Goal: Task Accomplishment & Management: Complete application form

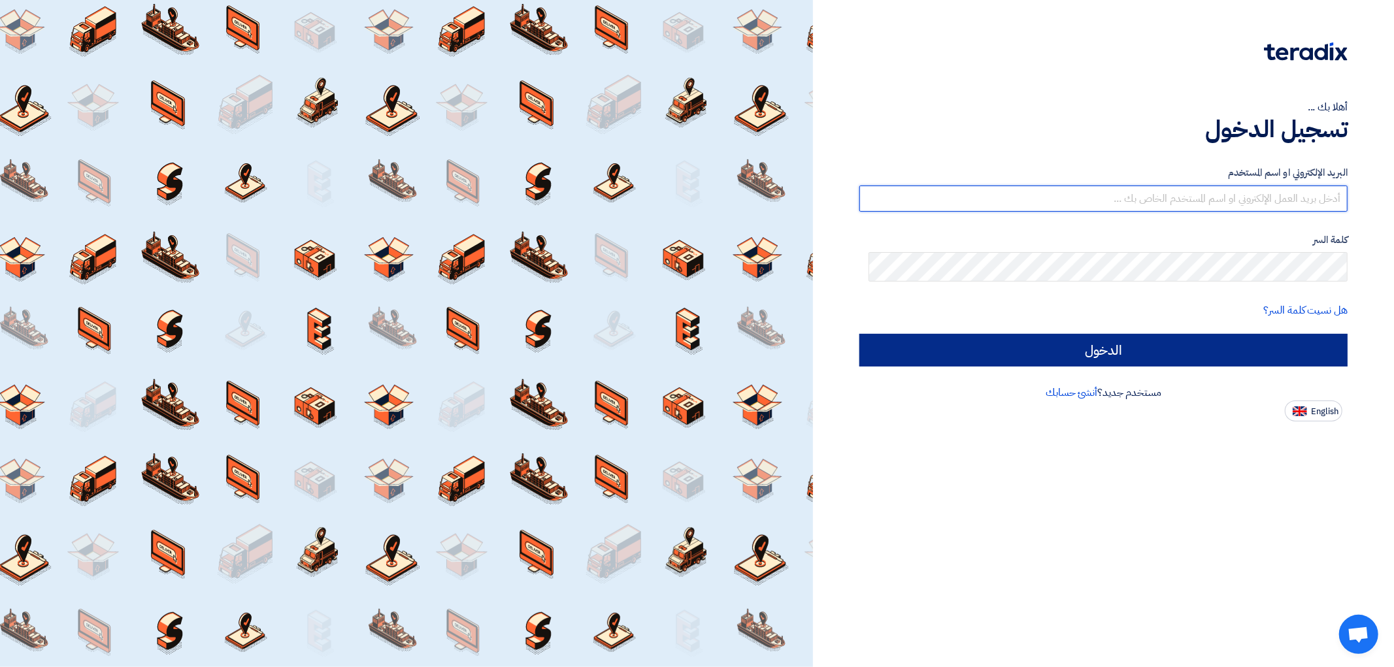
type input "[EMAIL_ADDRESS][DOMAIN_NAME]"
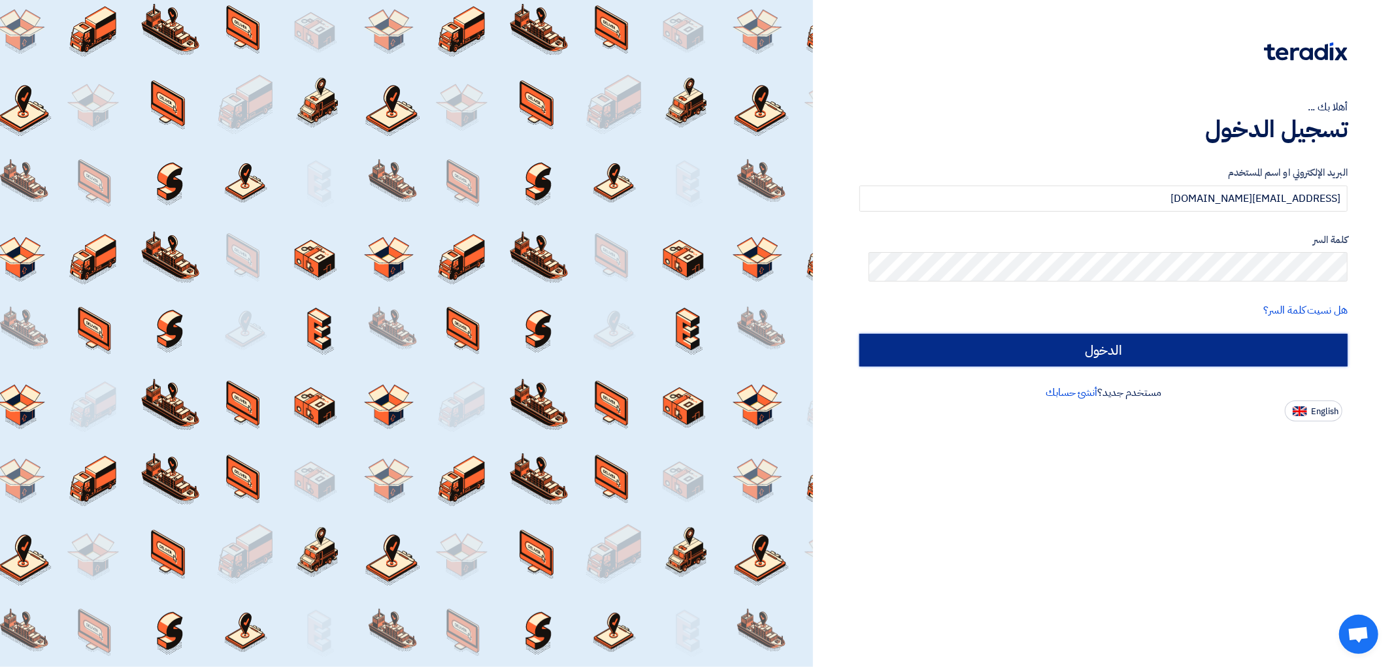
click at [1014, 367] on input "الدخول" at bounding box center [1103, 350] width 488 height 33
type input "Sign in"
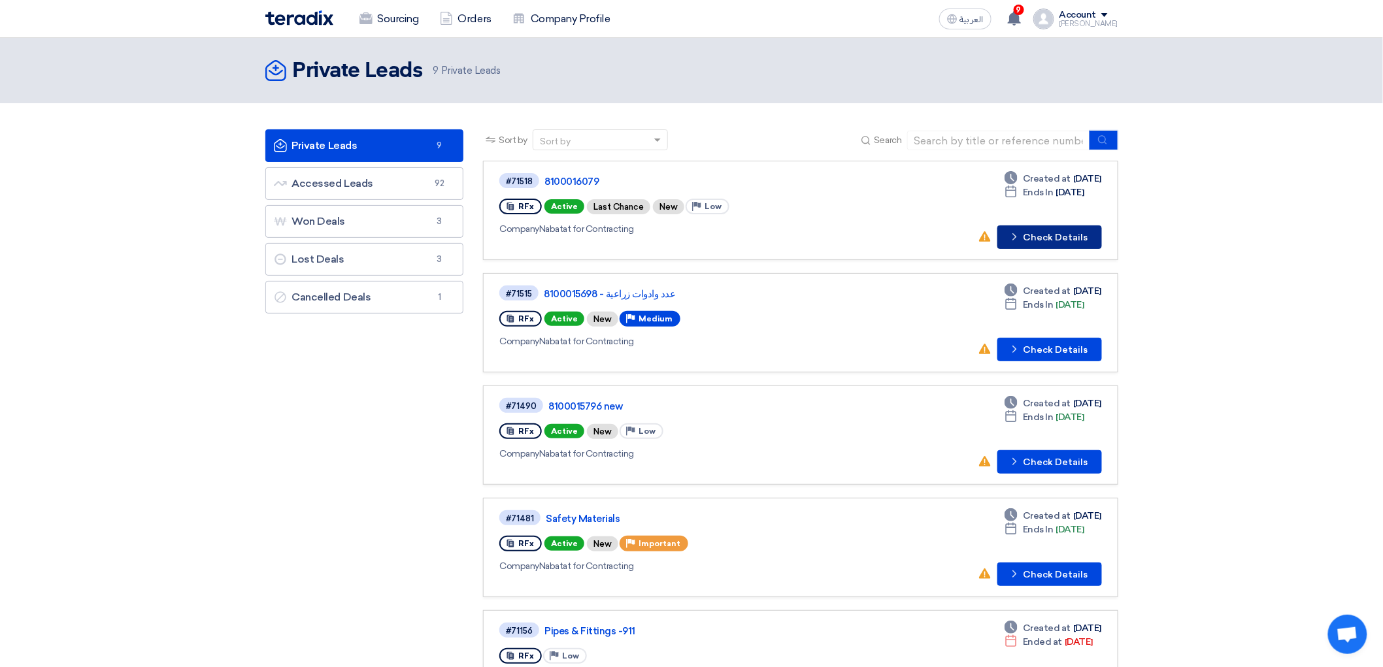
click at [1068, 249] on button "Check details Check Details" at bounding box center [1049, 237] width 105 height 24
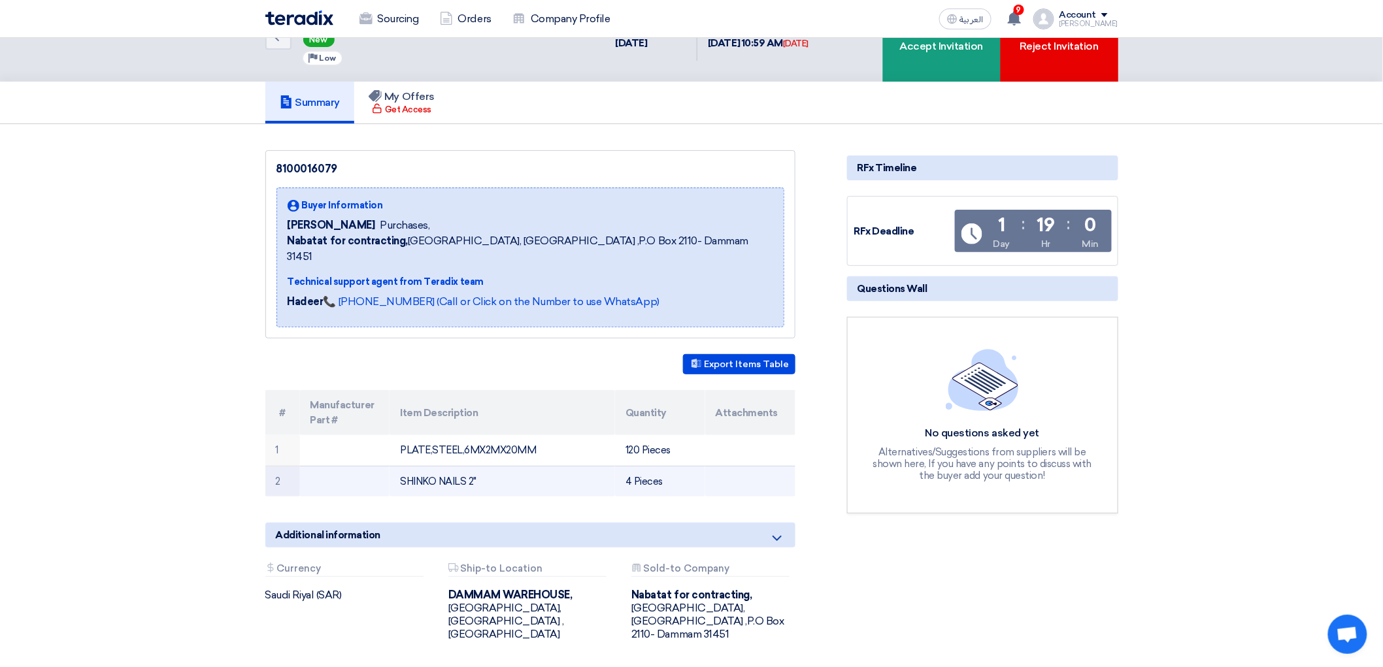
scroll to position [145, 0]
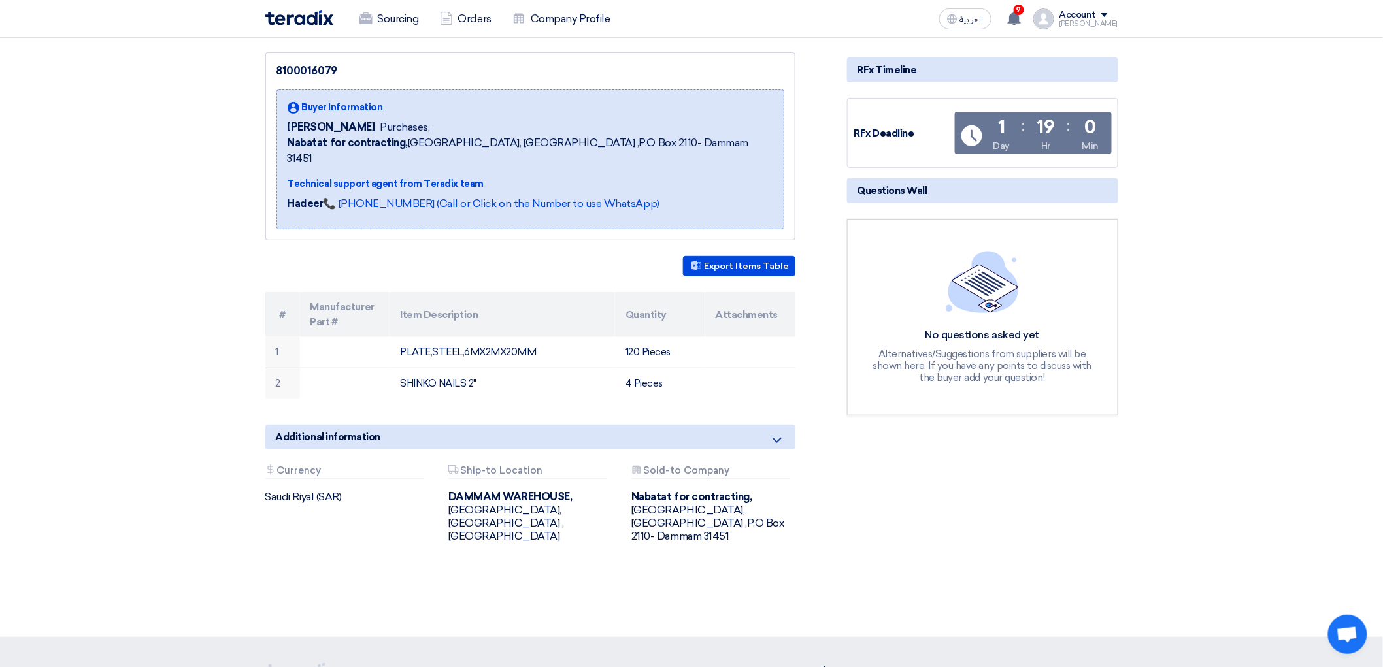
click at [614, 450] on div "Additional information" at bounding box center [530, 437] width 530 height 25
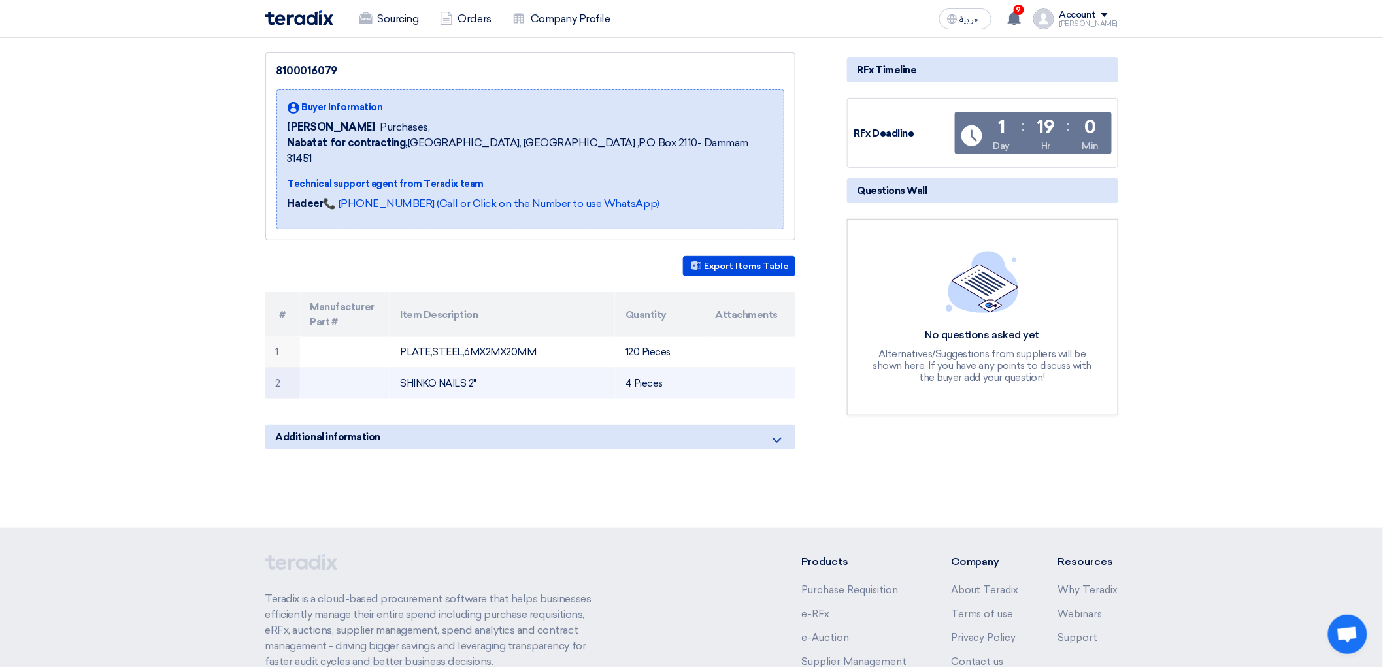
click at [705, 399] on td "4 Pieces" at bounding box center [660, 383] width 90 height 31
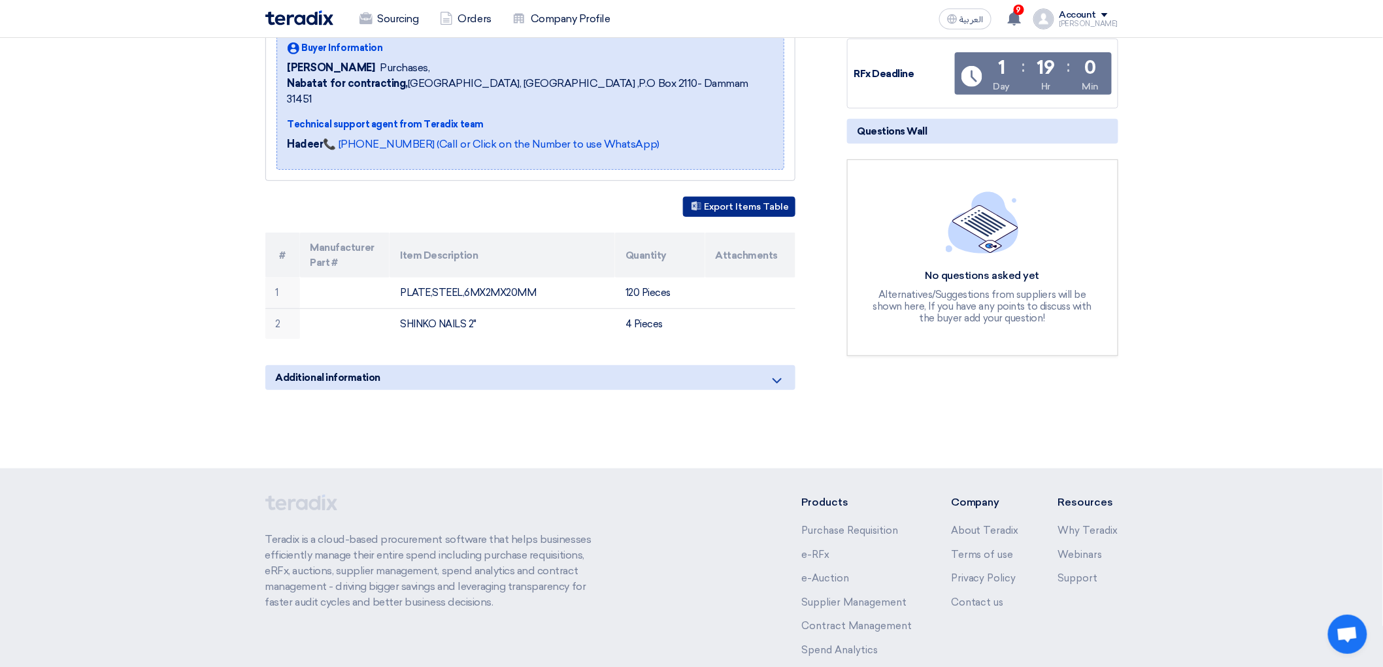
scroll to position [0, 0]
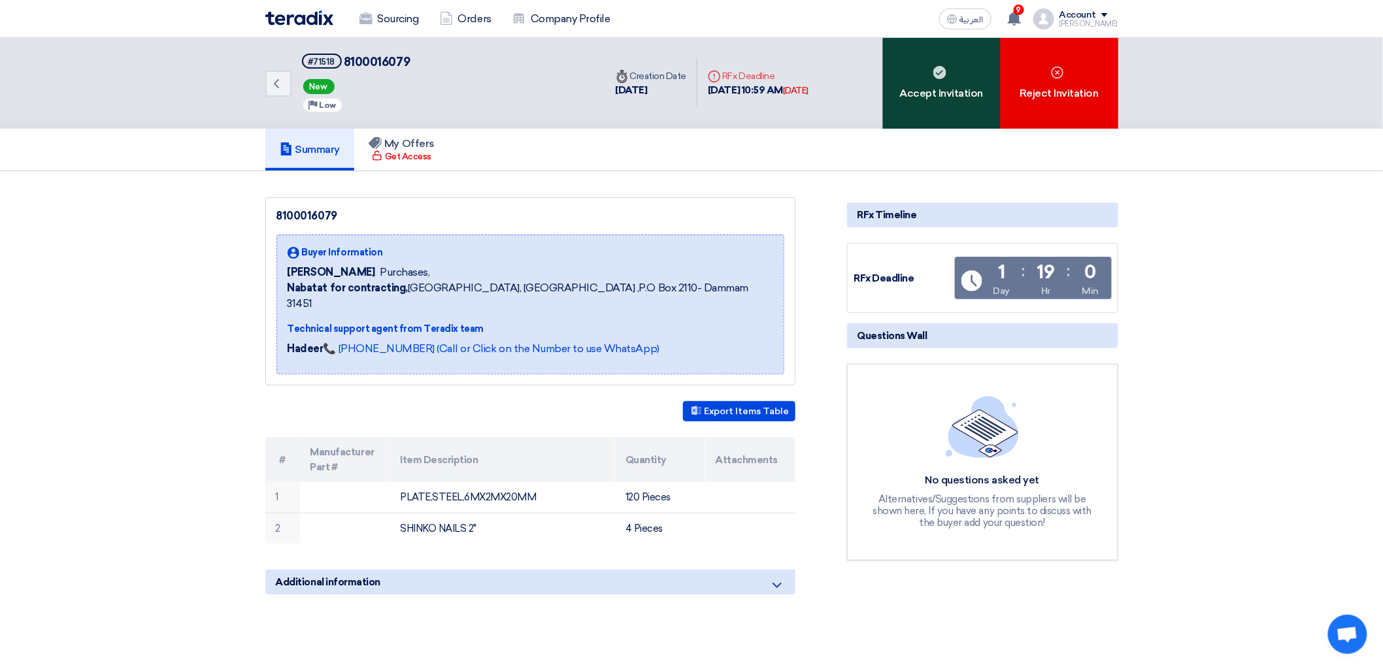
click at [988, 94] on div "Accept Invitation" at bounding box center [942, 83] width 118 height 91
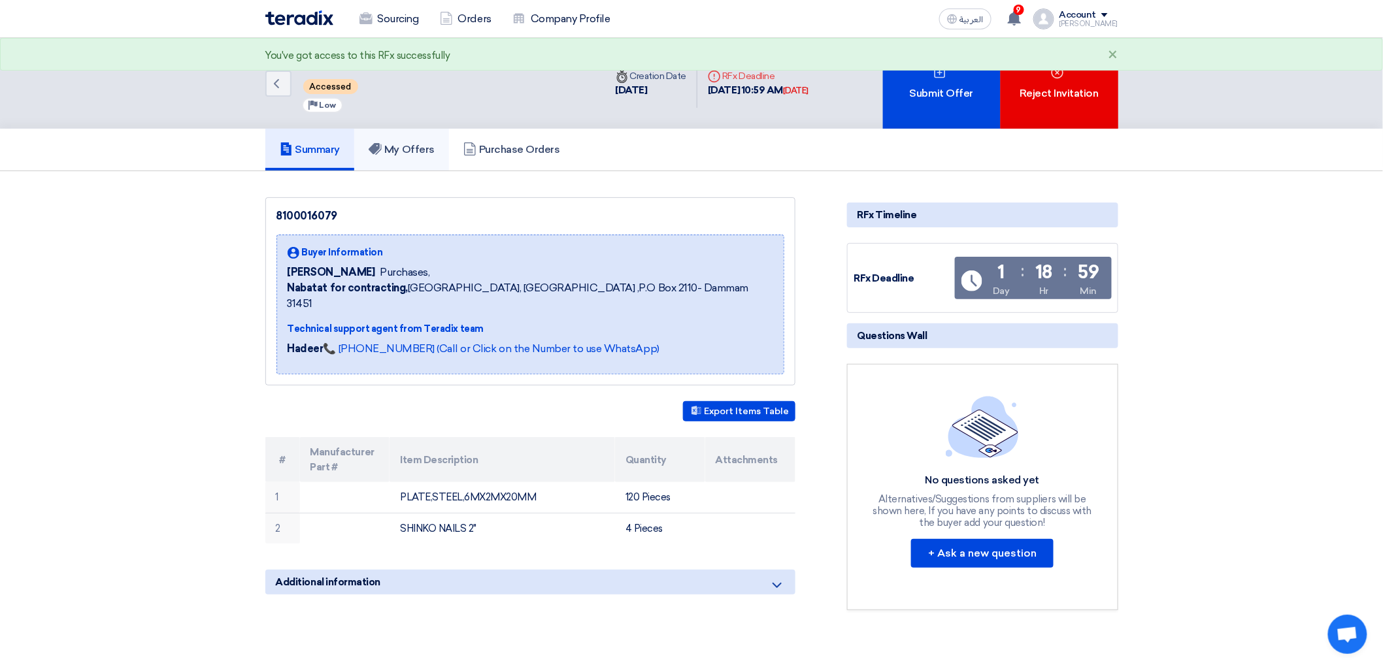
click at [386, 156] on h5 "My Offers" at bounding box center [402, 149] width 66 height 13
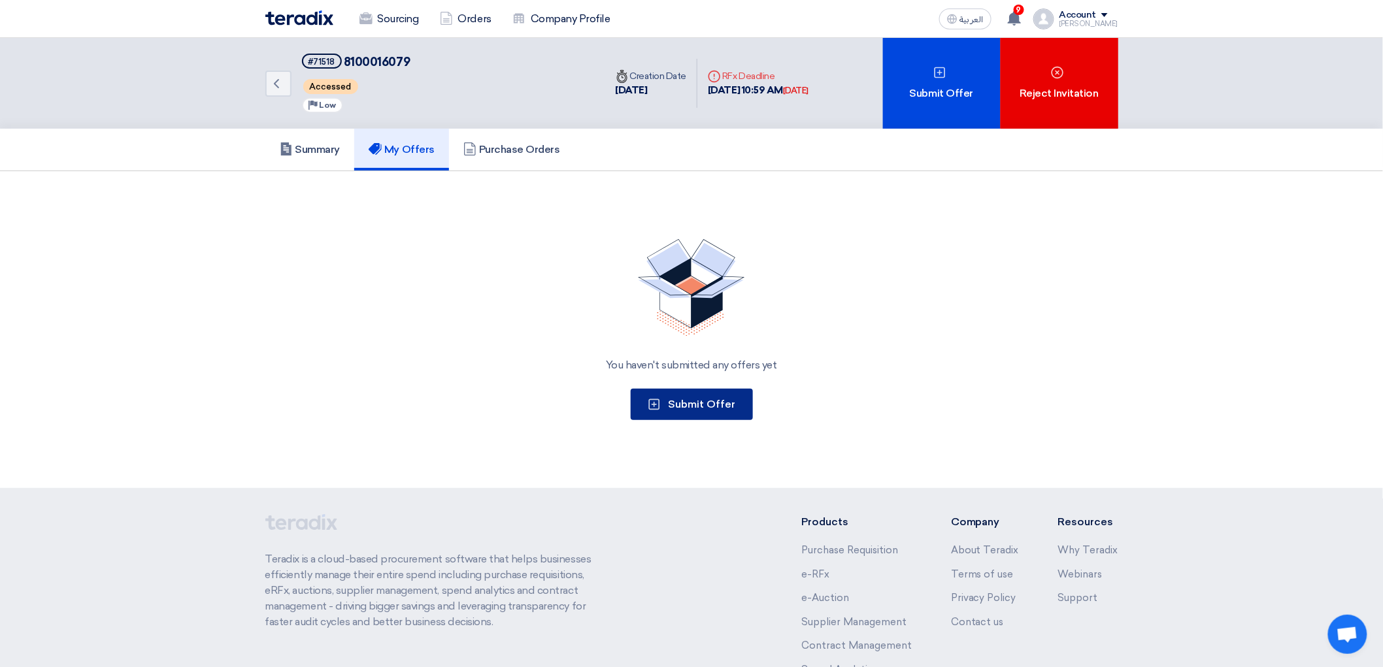
click at [695, 410] on span "Submit Offer" at bounding box center [702, 404] width 67 height 12
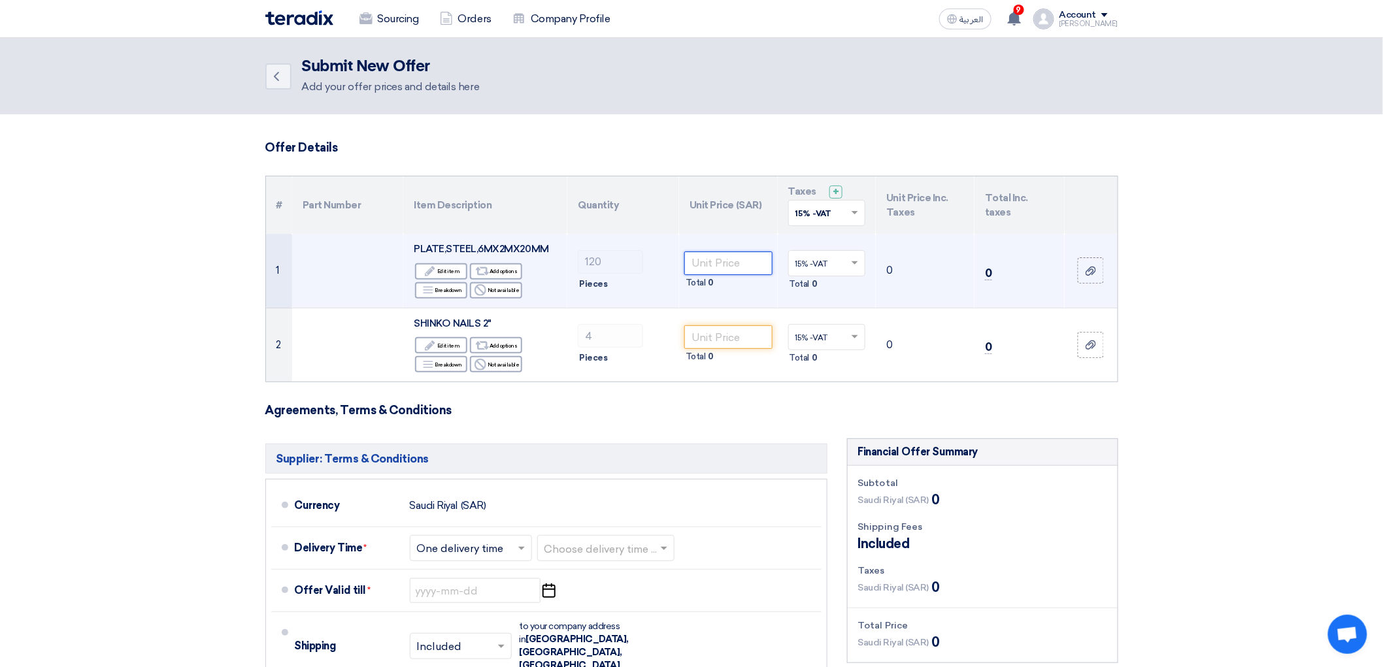
click at [729, 275] on input "number" at bounding box center [728, 264] width 88 height 24
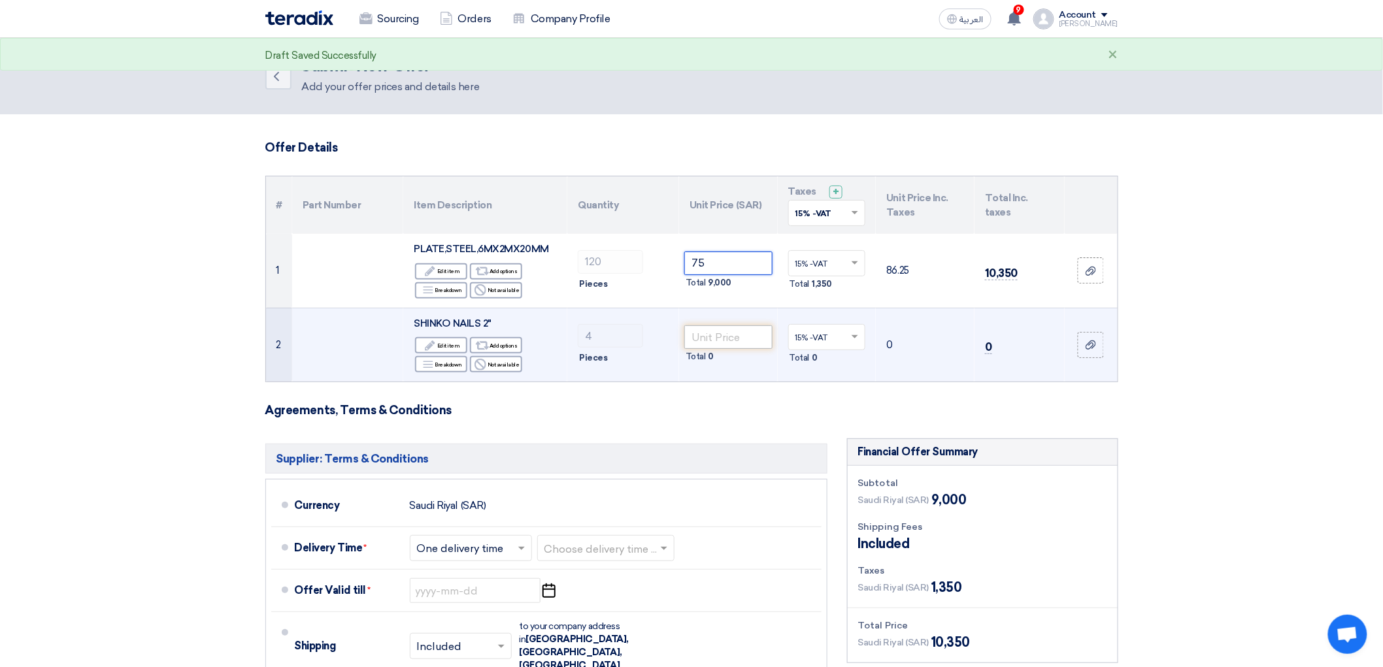
type input "75"
click at [742, 349] on input "number" at bounding box center [728, 337] width 88 height 24
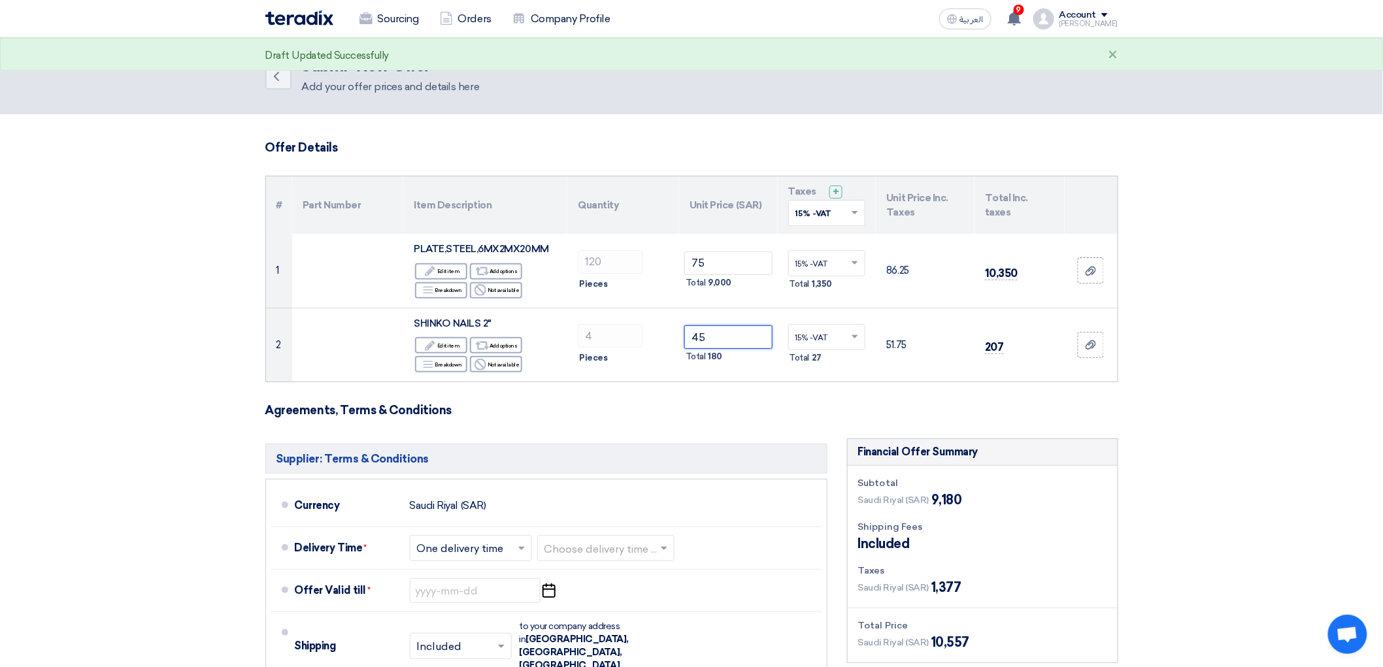
type input "4"
type input "60"
click at [724, 469] on form "Offer Details # Part Number Item Description Quantity Unit Price (SAR) Taxes + …" at bounding box center [691, 515] width 853 height 751
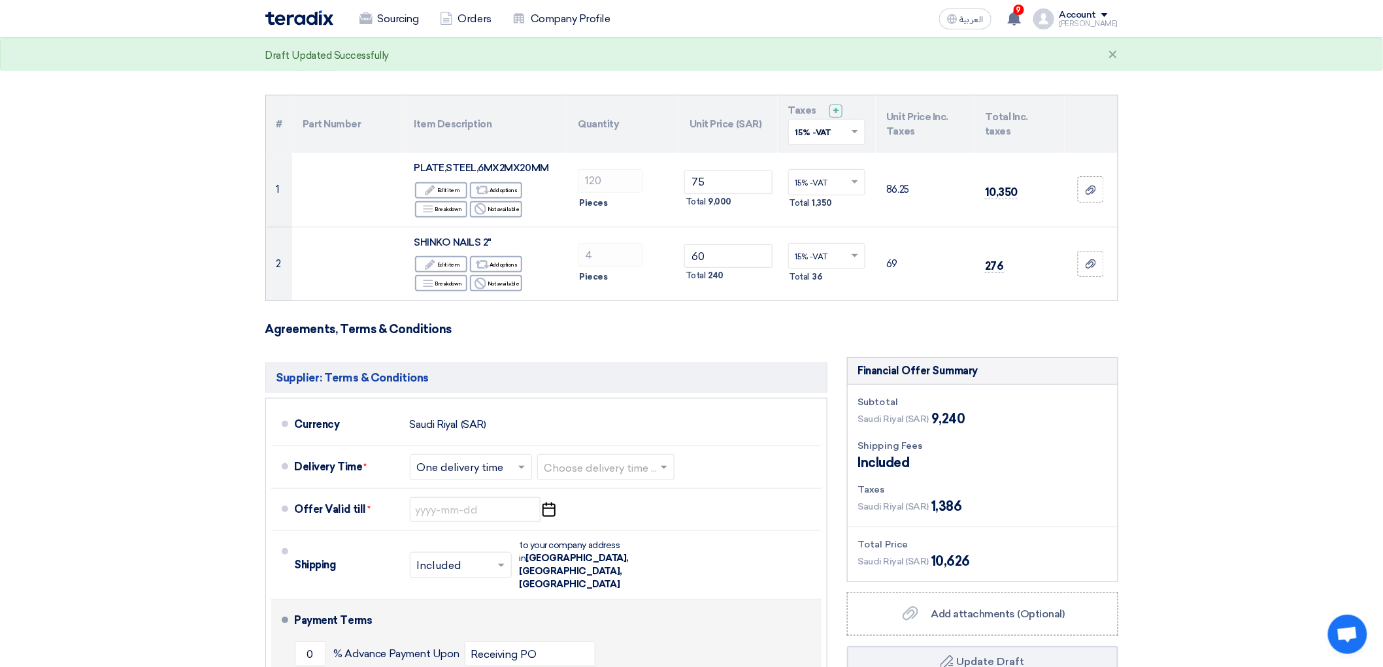
scroll to position [290, 0]
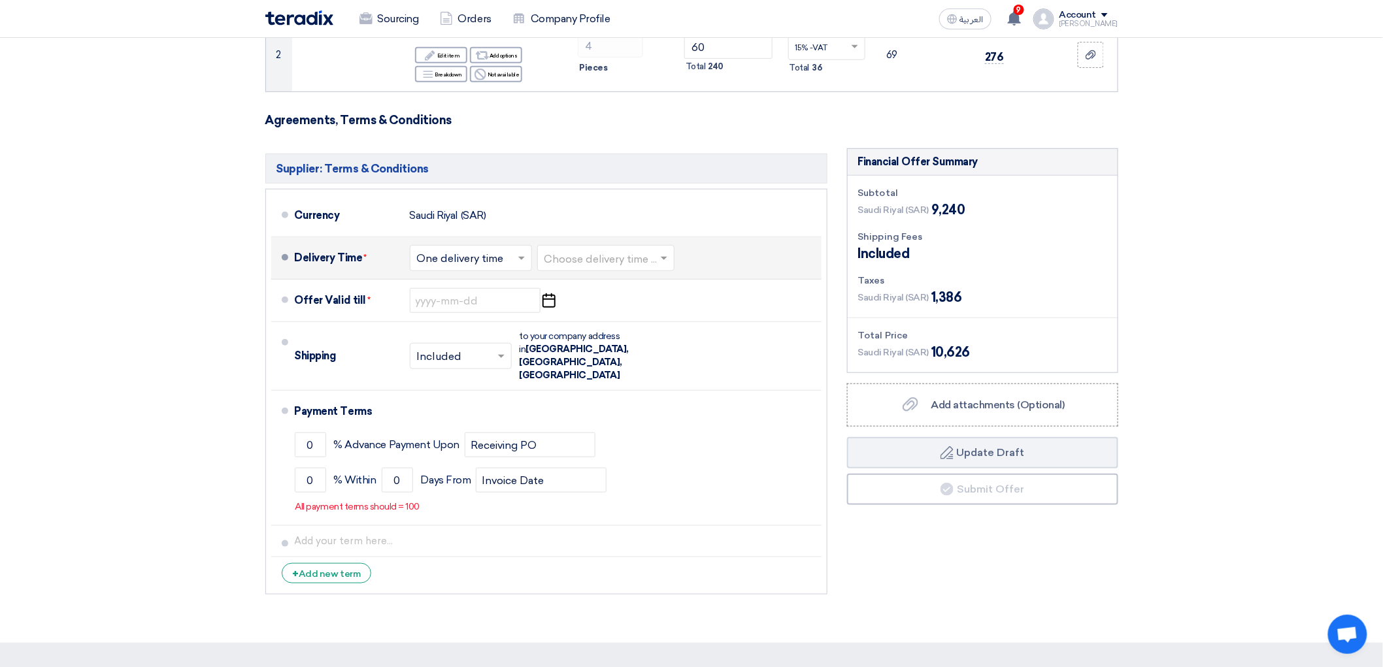
click at [425, 269] on input "text" at bounding box center [471, 259] width 109 height 19
click at [469, 316] on span "One delivery time" at bounding box center [462, 310] width 90 height 12
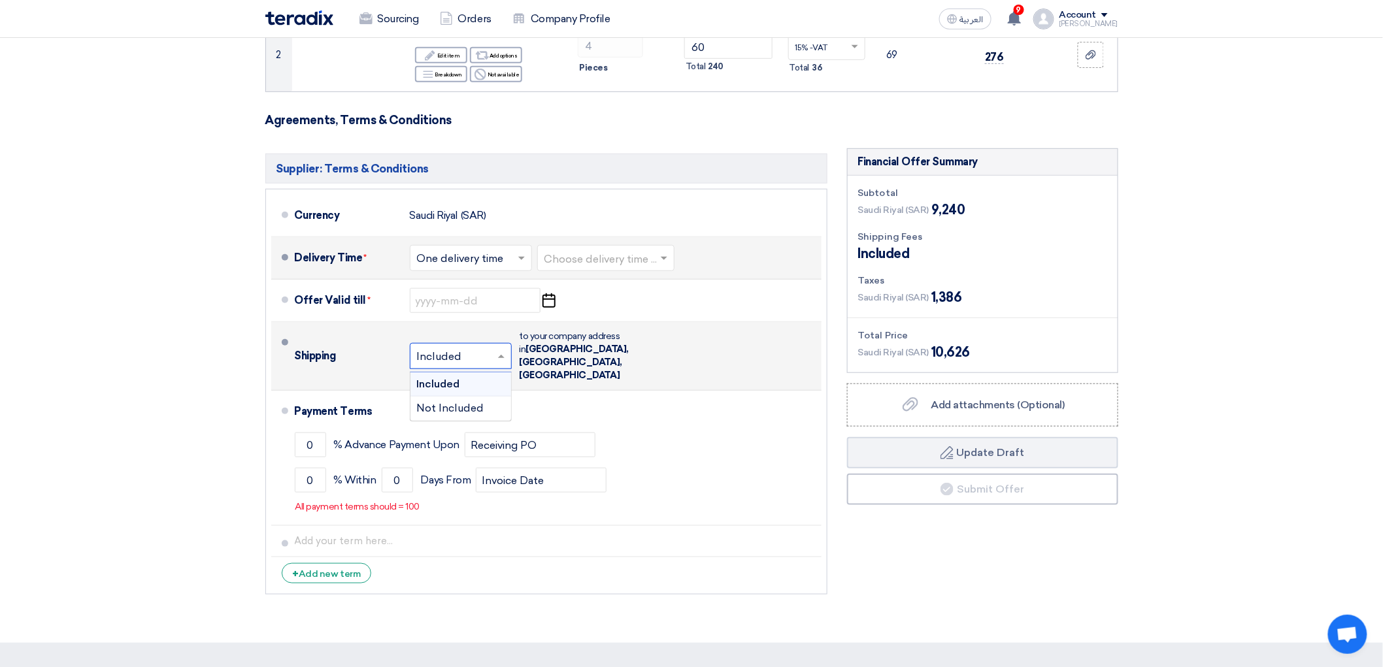
click at [495, 363] on span at bounding box center [503, 356] width 16 height 13
click at [455, 397] on div "Included" at bounding box center [460, 384] width 101 height 24
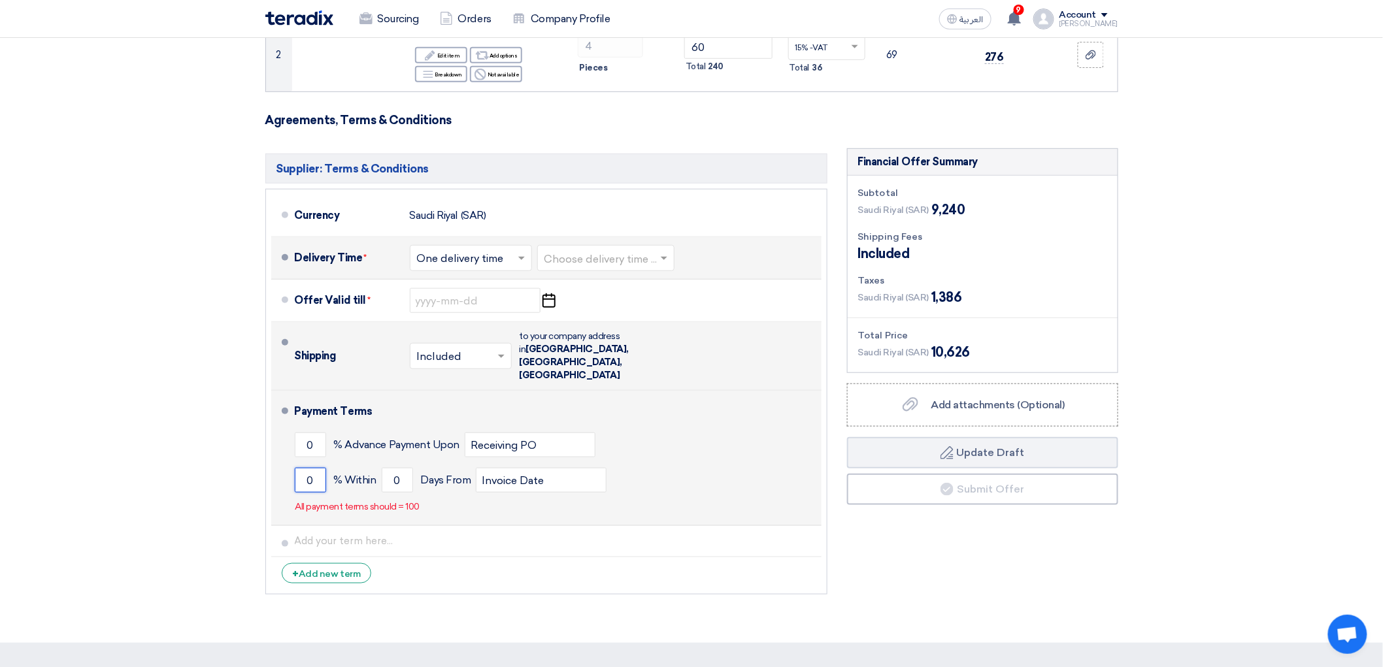
click at [295, 493] on input "0" at bounding box center [310, 480] width 31 height 25
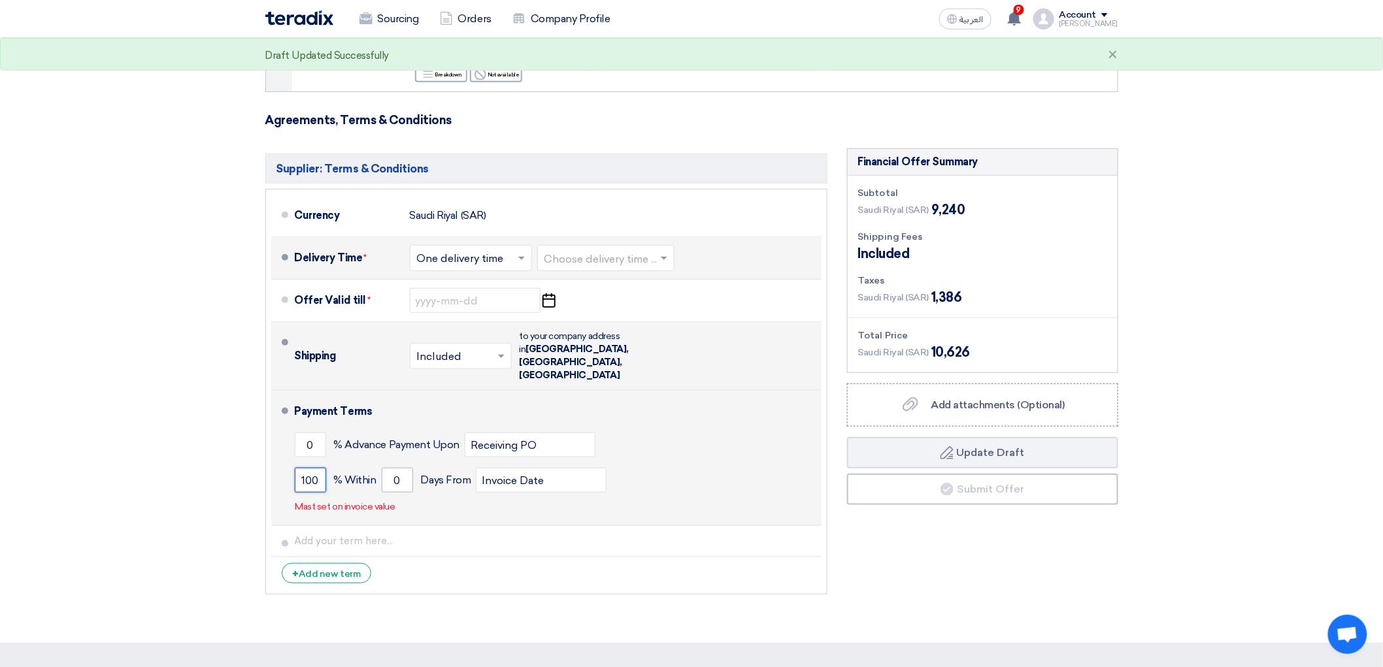
type input "100"
click at [382, 493] on input "0" at bounding box center [397, 480] width 31 height 25
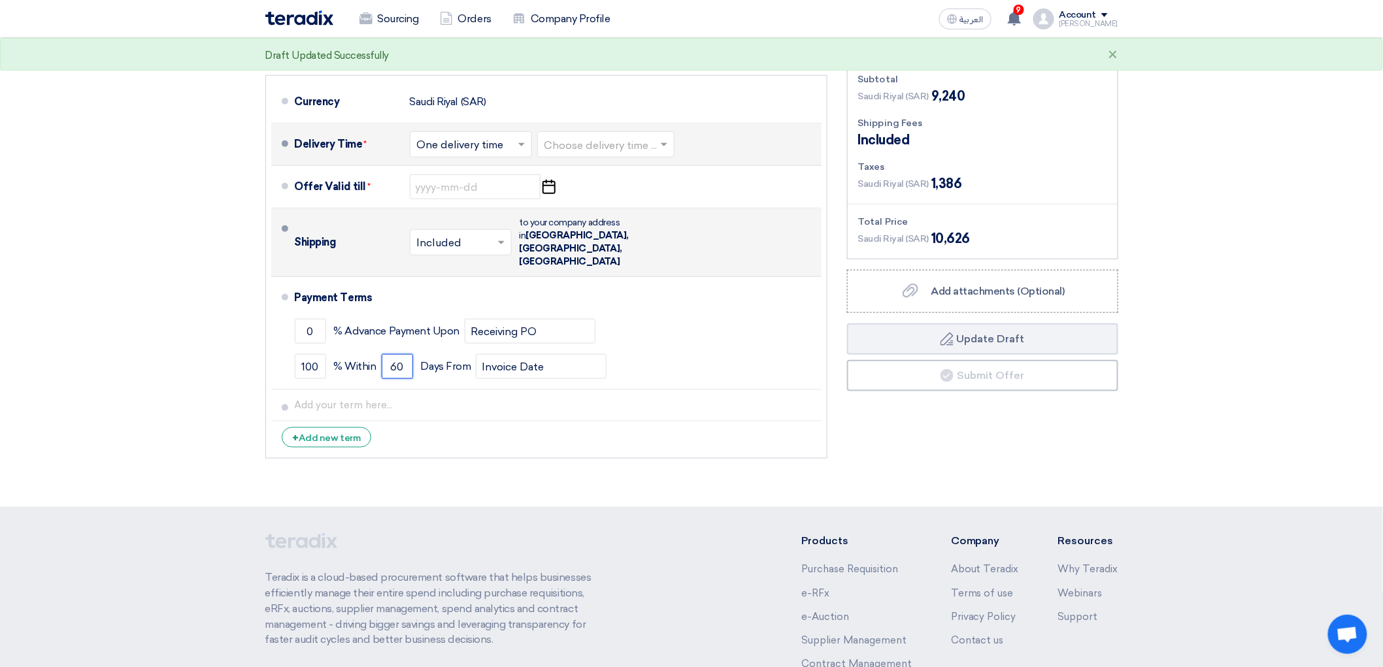
scroll to position [435, 0]
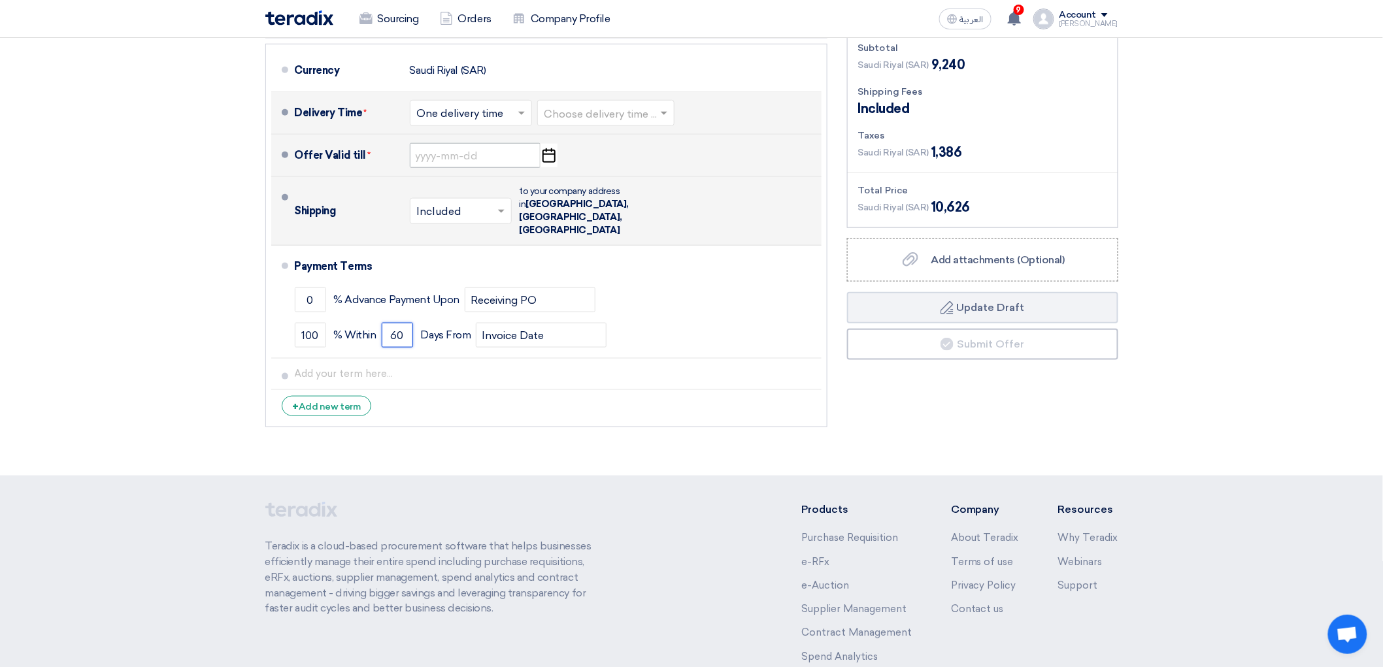
type input "60"
click at [410, 168] on input at bounding box center [475, 155] width 131 height 25
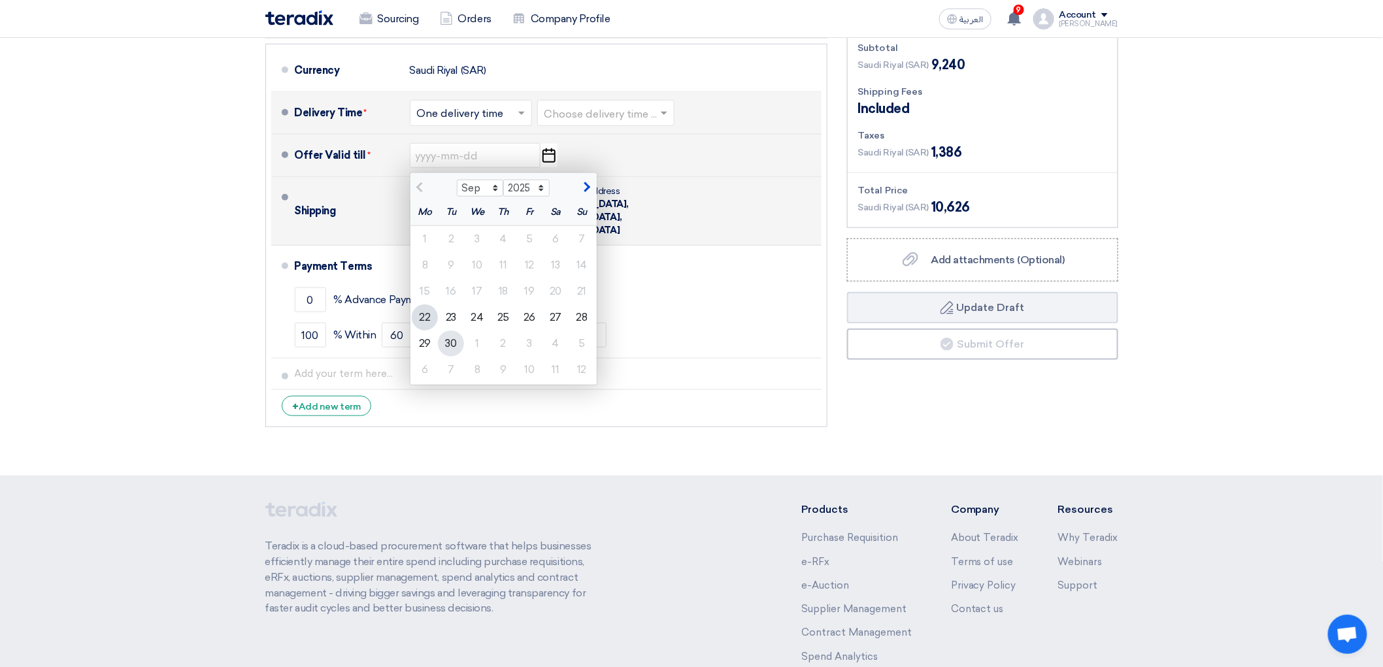
click at [438, 357] on div "30" at bounding box center [451, 344] width 26 height 26
type input "[DATE]"
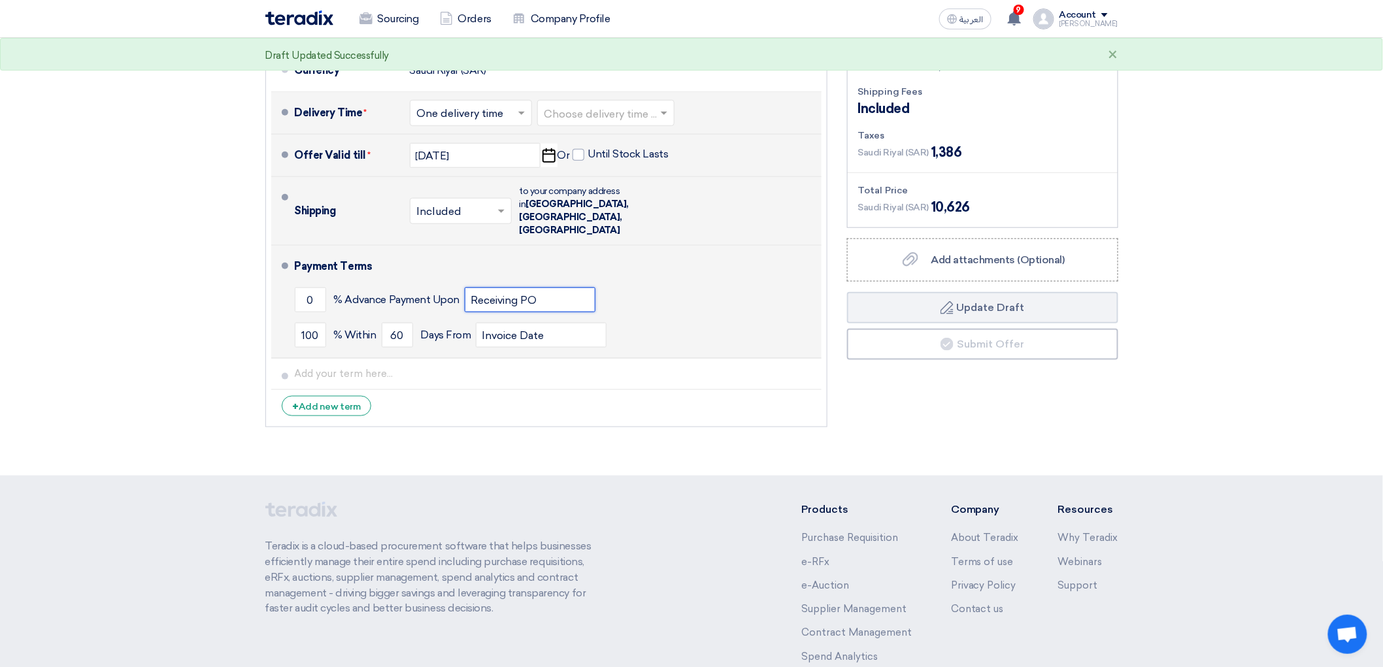
click at [526, 312] on input "Receiving PO" at bounding box center [530, 300] width 131 height 25
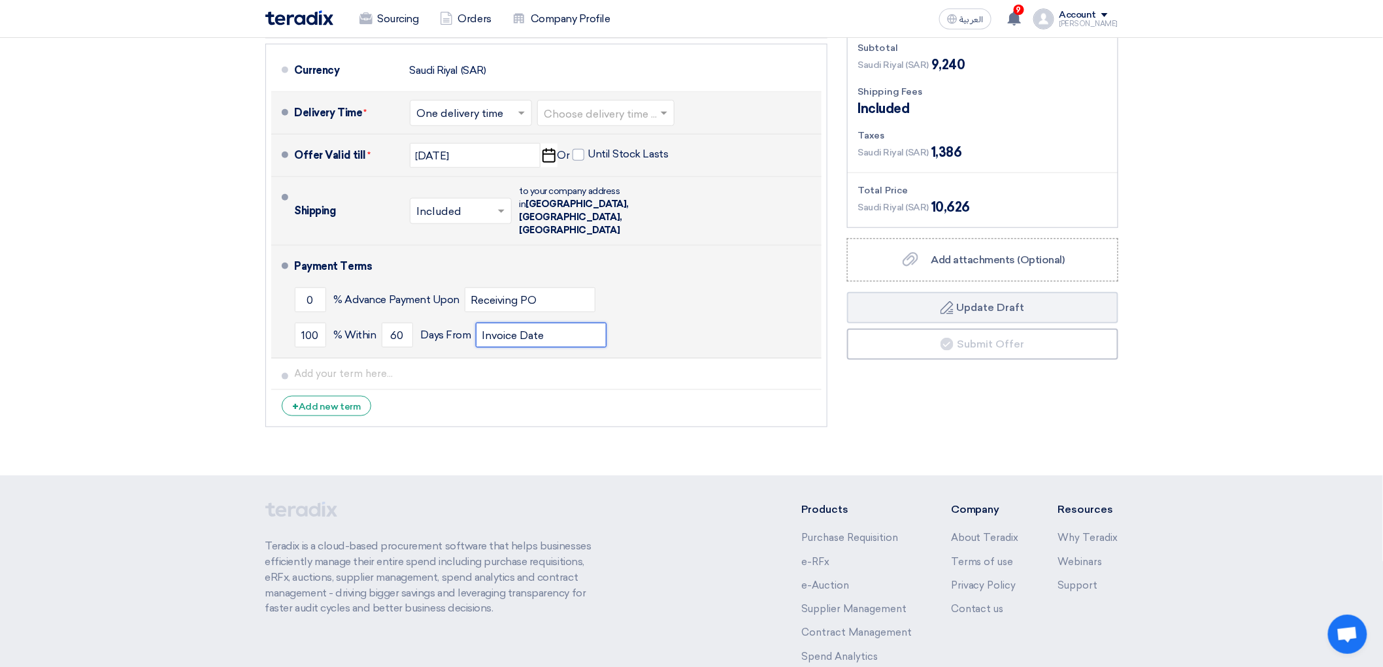
click at [518, 348] on input "Invoice Date" at bounding box center [541, 335] width 131 height 25
click at [295, 312] on input "0" at bounding box center [310, 300] width 31 height 25
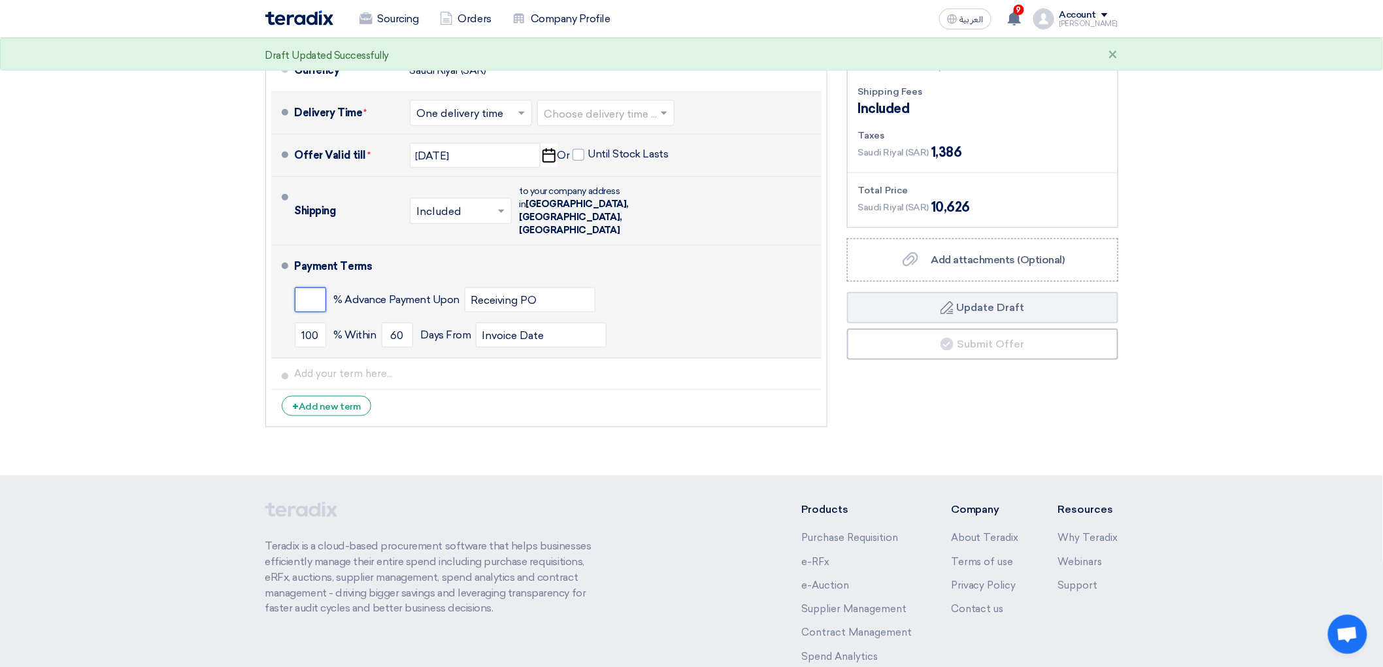
type input "0"
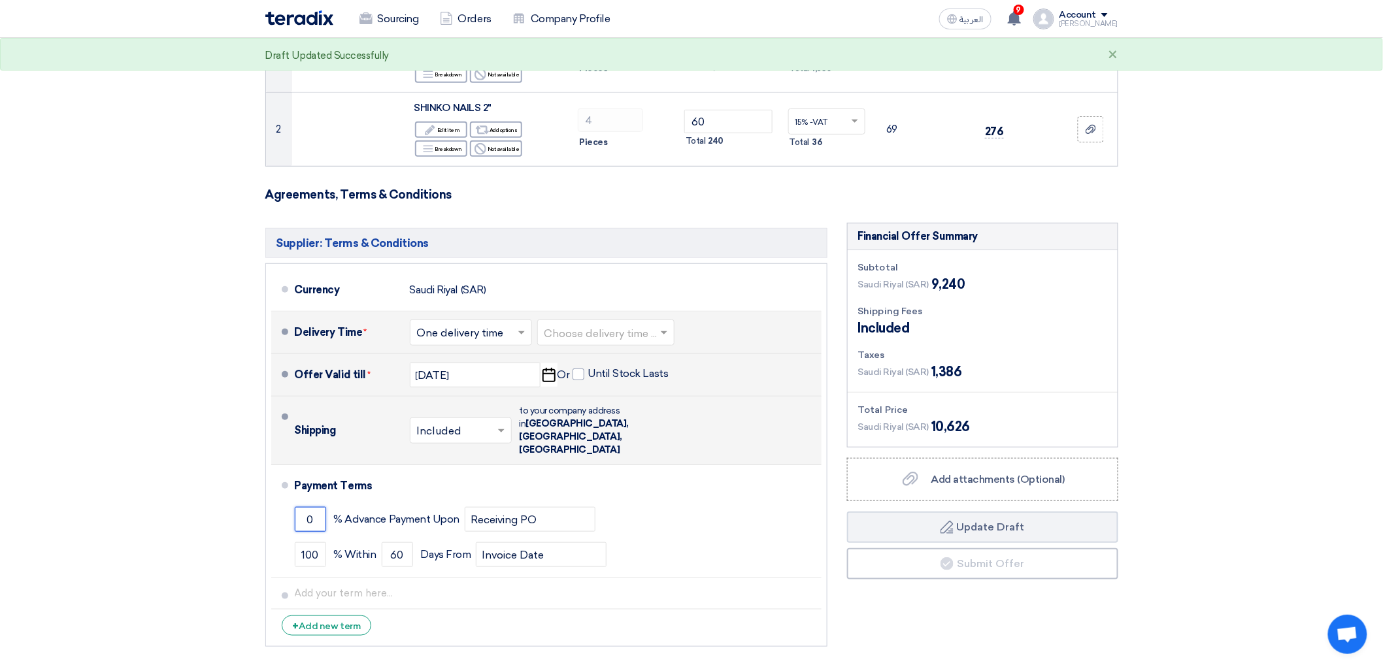
scroll to position [218, 0]
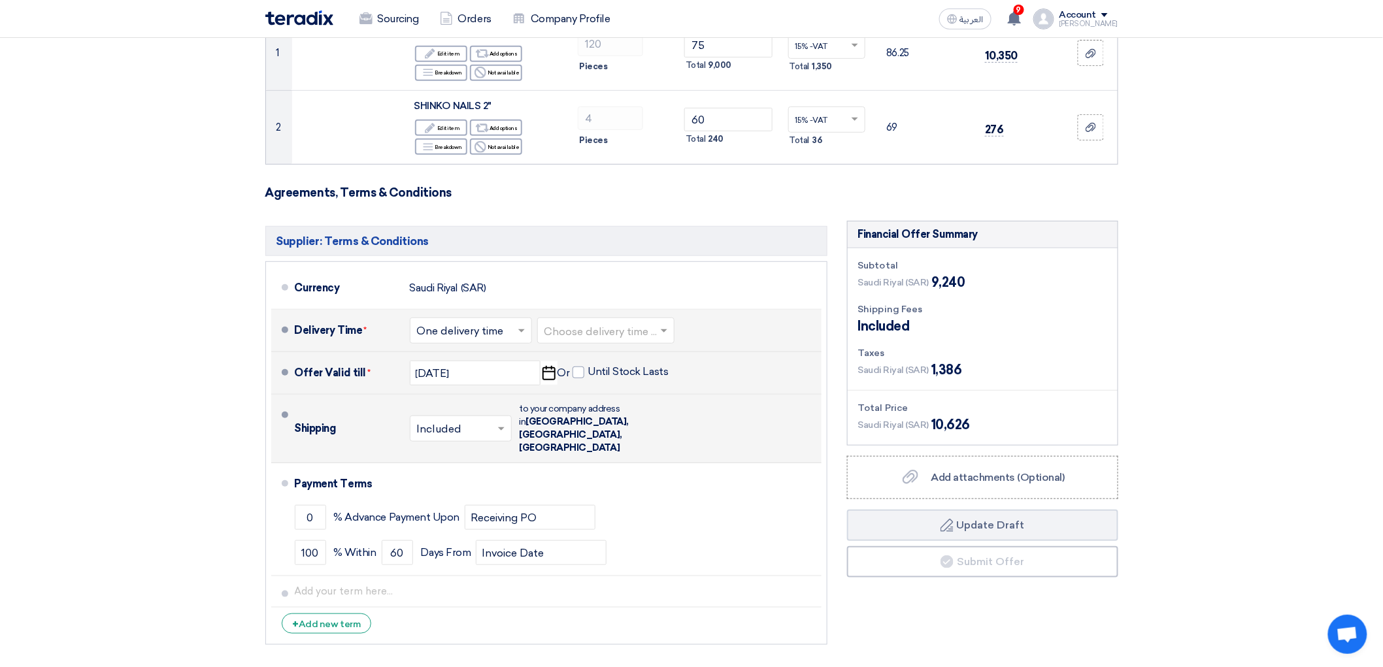
click at [579, 342] on input "text" at bounding box center [606, 332] width 124 height 19
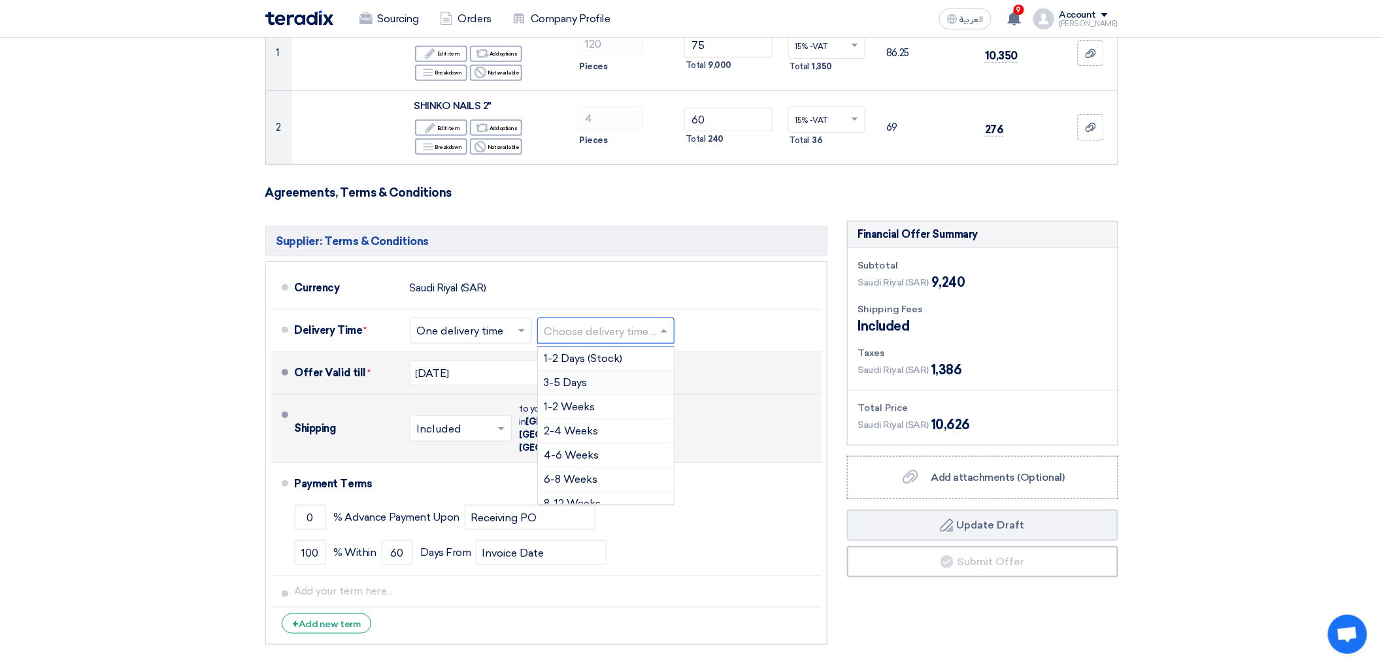
click at [567, 395] on div "3-5 Days" at bounding box center [606, 383] width 136 height 24
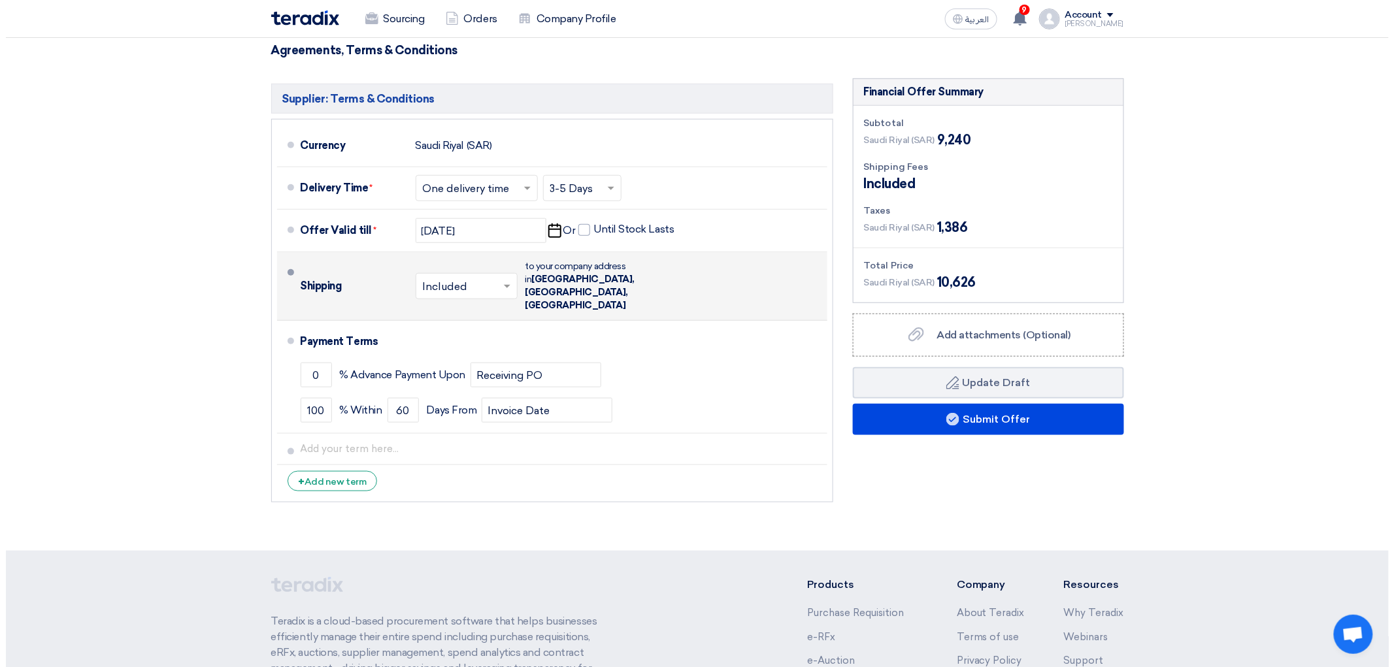
scroll to position [363, 0]
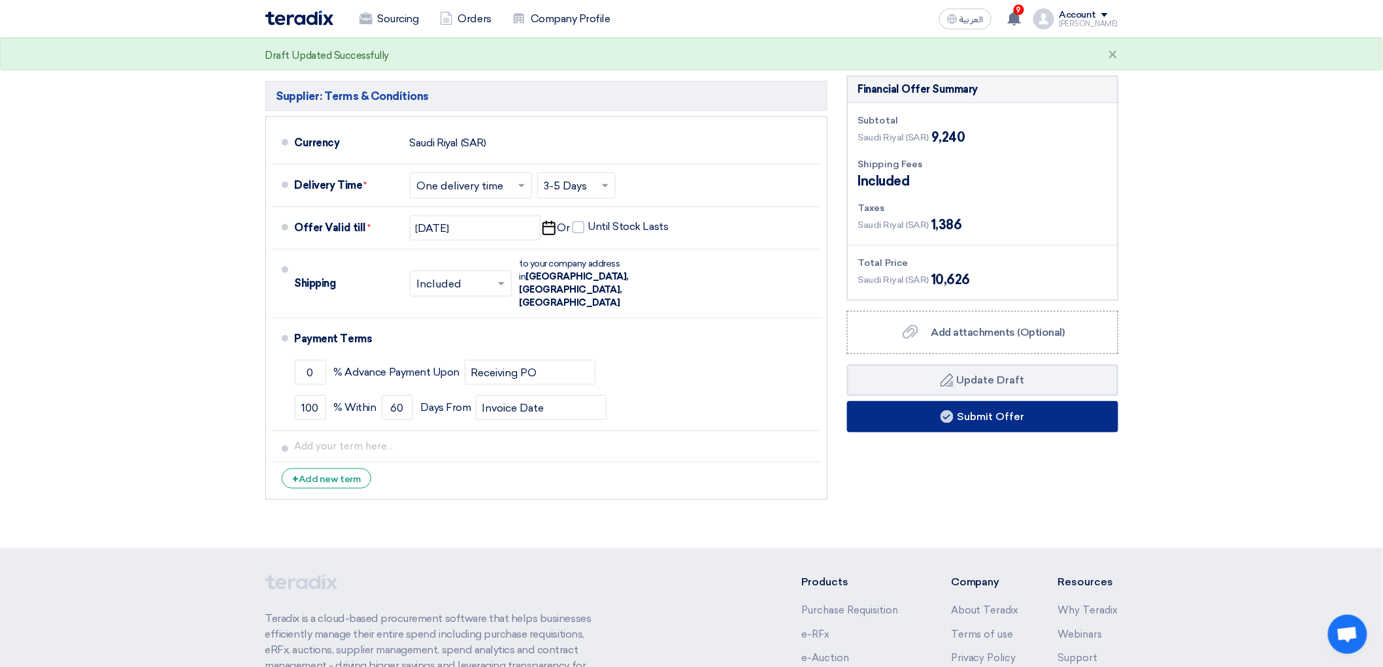
click at [991, 433] on button "Submit Offer" at bounding box center [982, 416] width 271 height 31
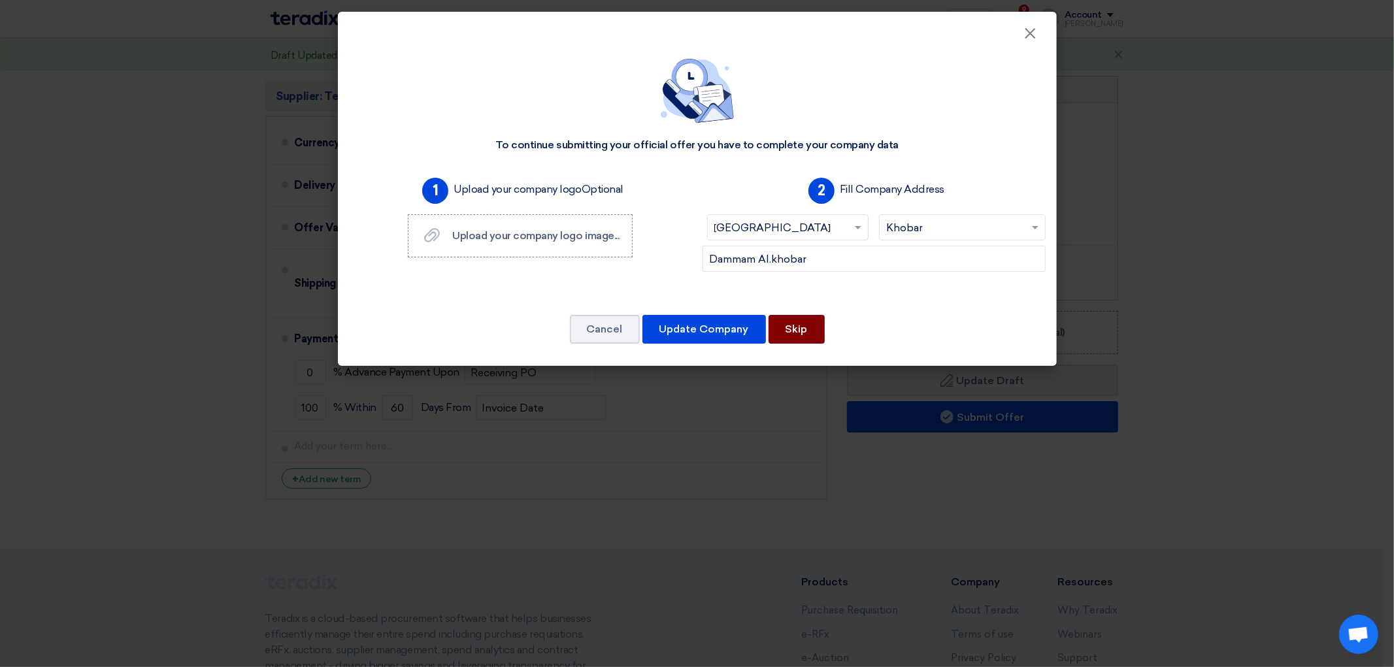
click at [812, 344] on button "Skip" at bounding box center [796, 329] width 56 height 29
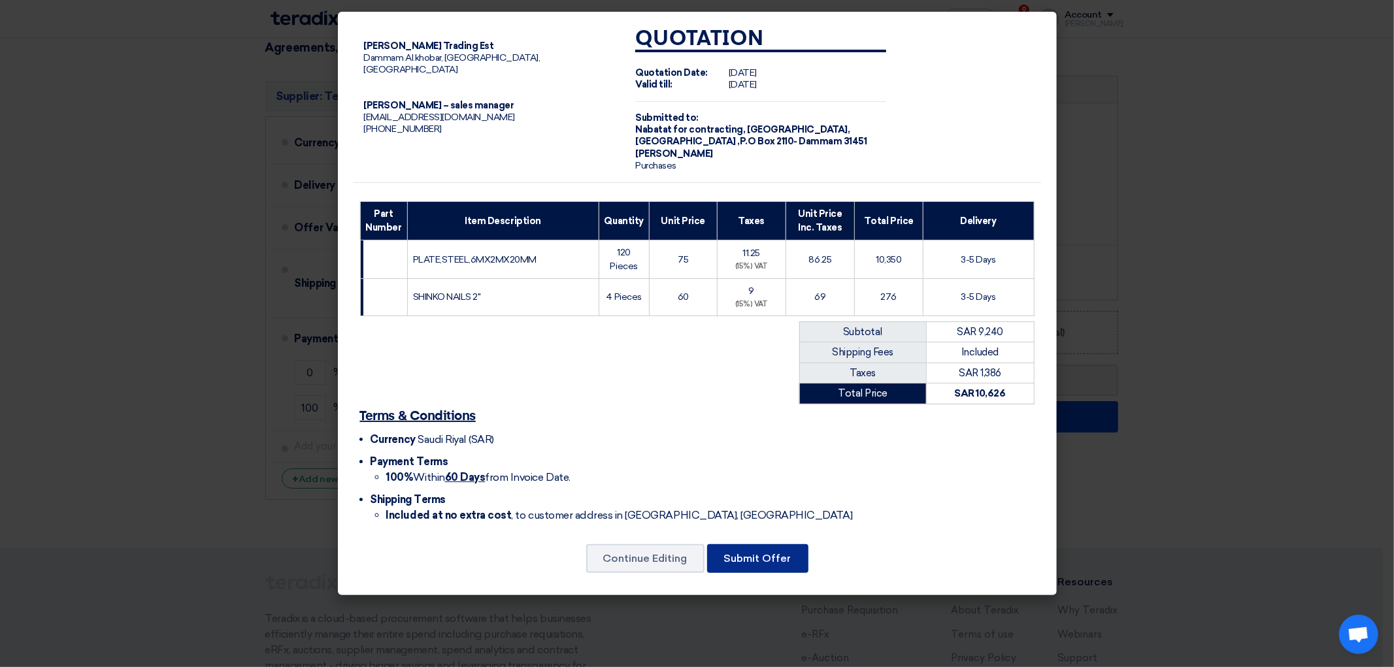
click at [773, 573] on button "Submit Offer" at bounding box center [757, 558] width 101 height 29
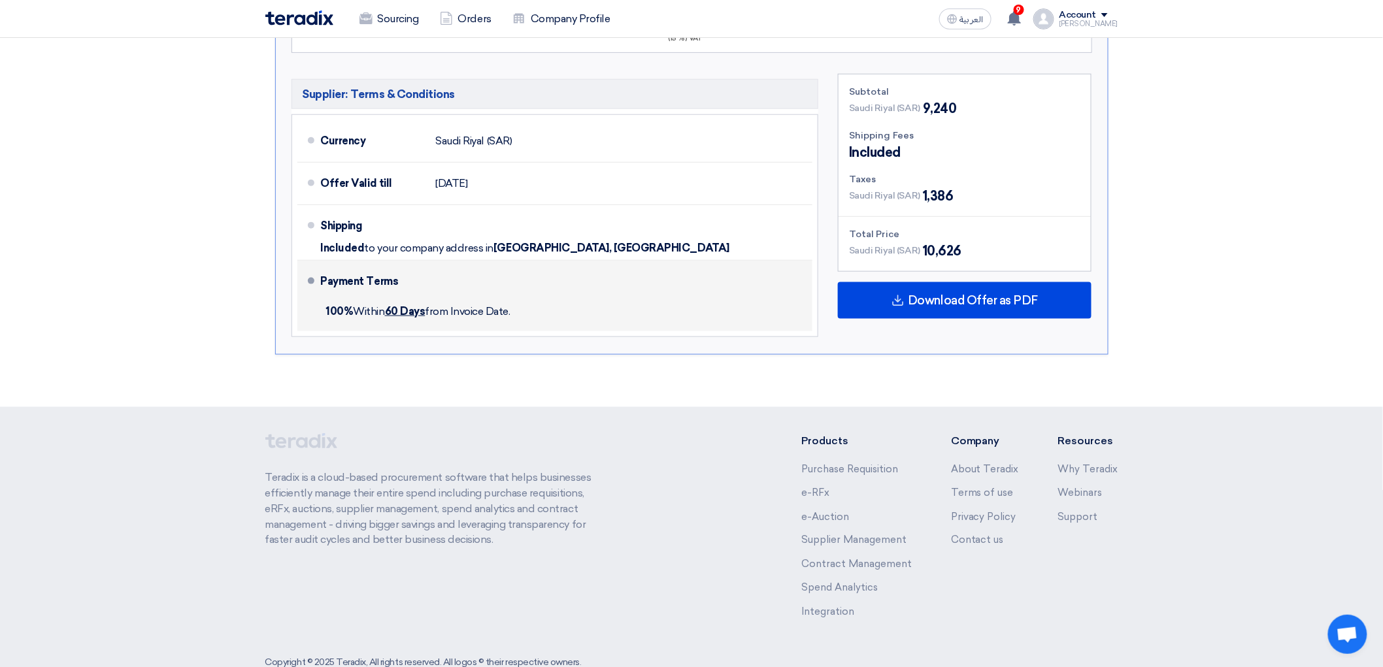
scroll to position [508, 0]
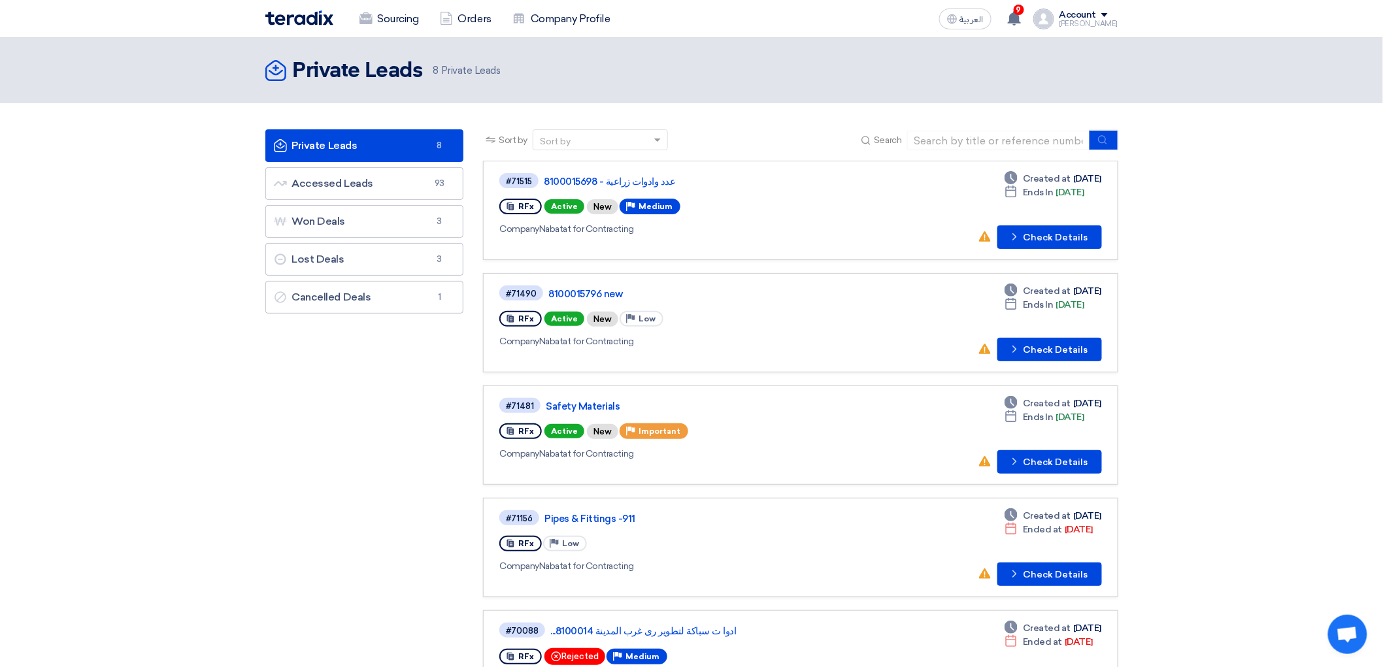
click at [381, 162] on link "Private Leads Private Leads 8" at bounding box center [364, 145] width 199 height 33
click at [1097, 249] on button "Check details Check Details" at bounding box center [1049, 237] width 105 height 24
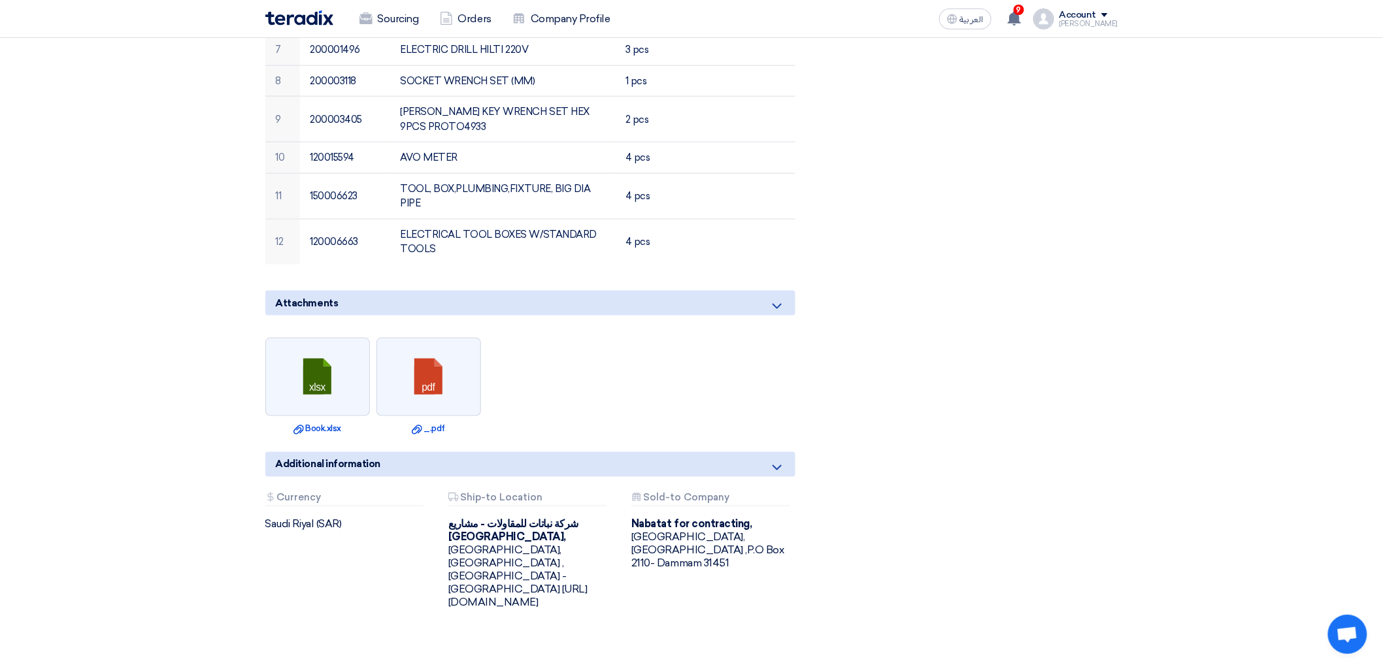
scroll to position [653, 0]
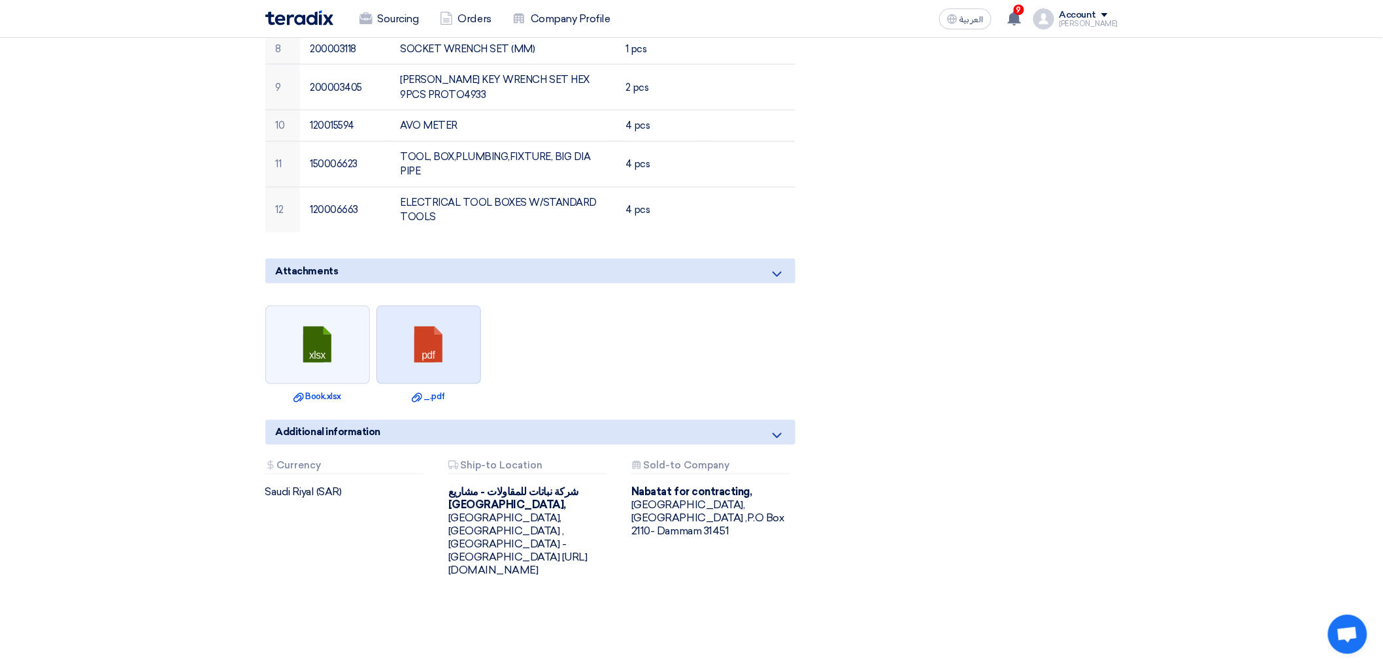
click at [394, 385] on link at bounding box center [429, 345] width 105 height 78
click at [284, 385] on link at bounding box center [318, 345] width 105 height 78
